Goal: Information Seeking & Learning: Learn about a topic

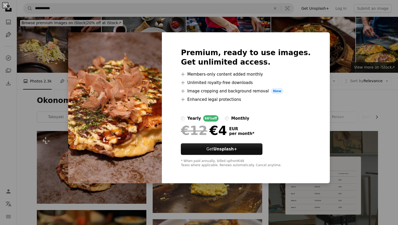
click at [344, 151] on div "An X shape Premium, ready to use images. Get unlimited access. A plus sign Memb…" at bounding box center [199, 112] width 398 height 225
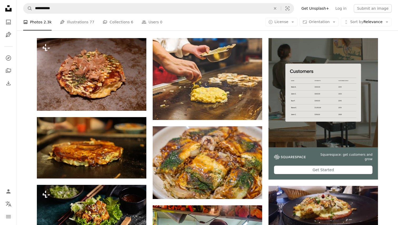
scroll to position [89, 0]
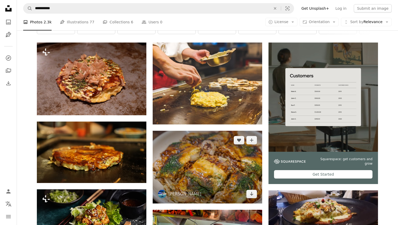
click at [206, 131] on img at bounding box center [207, 167] width 109 height 73
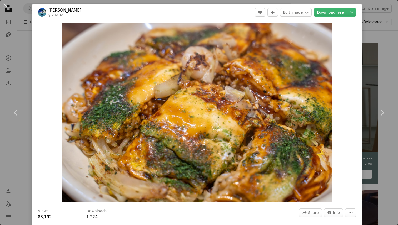
click at [397, 81] on div "An X shape Chevron left Chevron right Roméo A. gronemo A heart A plus sign Edit…" at bounding box center [199, 112] width 398 height 225
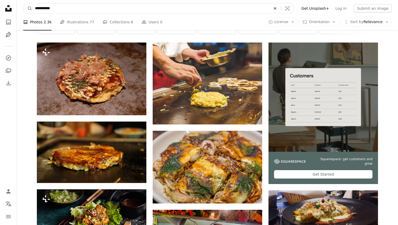
click at [281, 12] on button "An X shape" at bounding box center [275, 8] width 12 height 10
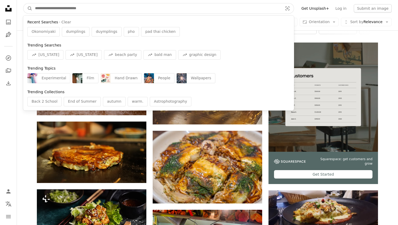
click at [281, 11] on input "Find visuals sitewide" at bounding box center [156, 8] width 249 height 10
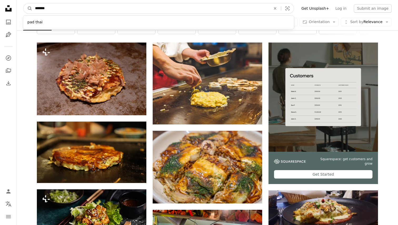
type input "********"
click button "A magnifying glass" at bounding box center [27, 8] width 9 height 10
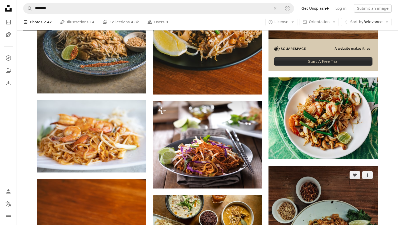
scroll to position [390, 0]
